Goal: Information Seeking & Learning: Learn about a topic

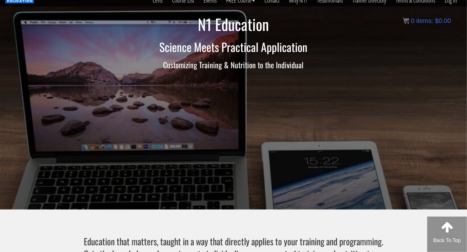
scroll to position [28, 0]
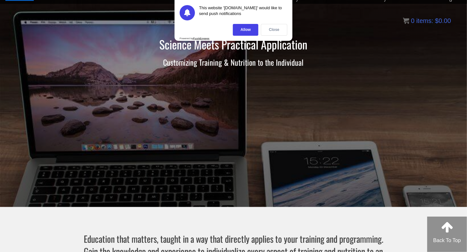
click at [275, 30] on div "Close" at bounding box center [274, 30] width 26 height 12
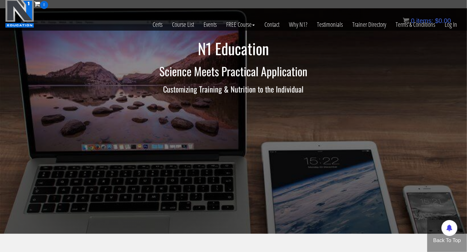
scroll to position [0, 0]
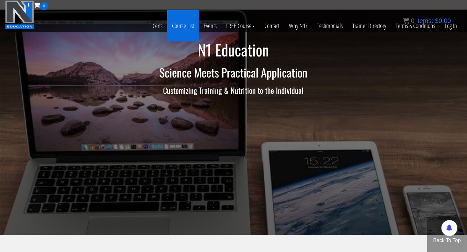
click at [183, 25] on link "Course List" at bounding box center [183, 25] width 32 height 31
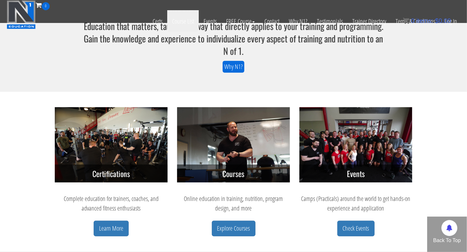
scroll to position [202, 0]
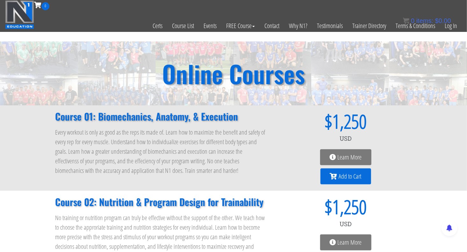
click at [30, 17] on img at bounding box center [19, 14] width 29 height 29
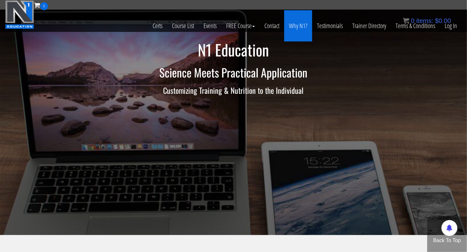
click at [294, 27] on link "Why N1?" at bounding box center [298, 25] width 28 height 31
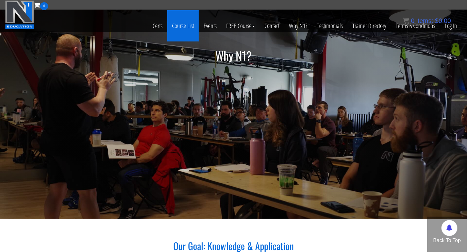
click at [182, 26] on link "Course List" at bounding box center [183, 25] width 32 height 31
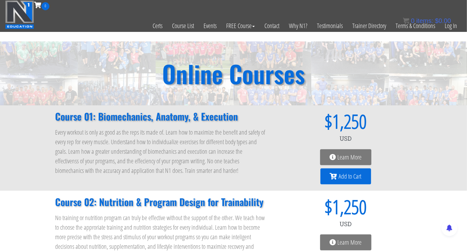
click at [32, 18] on img at bounding box center [19, 14] width 29 height 29
